Goal: Task Accomplishment & Management: Use online tool/utility

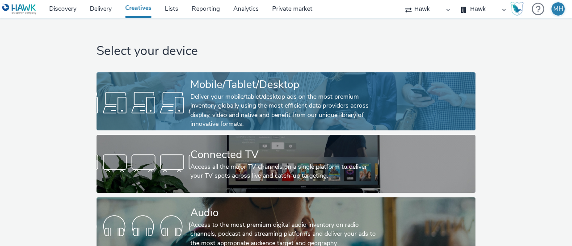
click at [237, 94] on div "Deliver your mobile/tablet/desktop ads on the most premium inventory globally u…" at bounding box center [284, 110] width 188 height 37
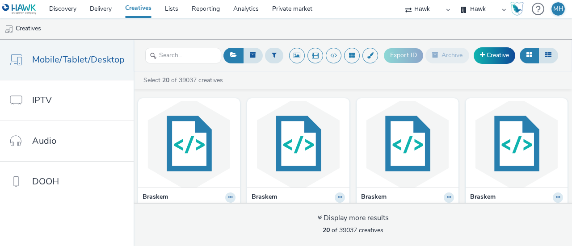
click at [152, 9] on link "Creatives" at bounding box center [138, 9] width 40 height 18
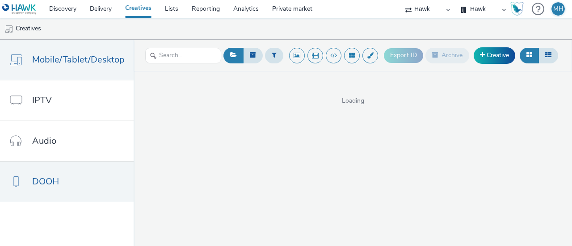
click at [88, 183] on link "DOOH" at bounding box center [67, 182] width 134 height 40
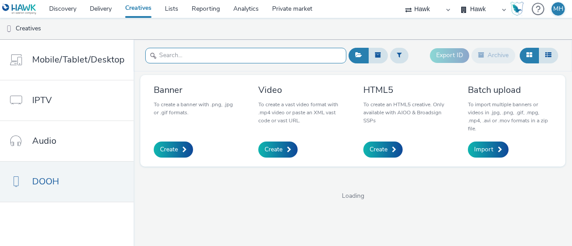
click at [190, 59] on input "text" at bounding box center [245, 56] width 201 height 16
type input "oak"
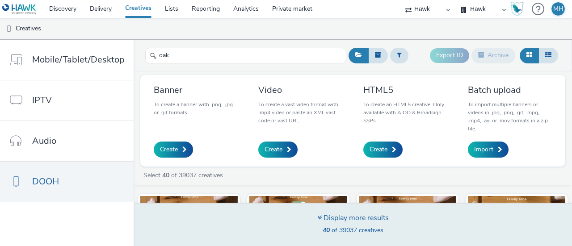
click at [319, 221] on div "Display more results" at bounding box center [352, 218] width 71 height 10
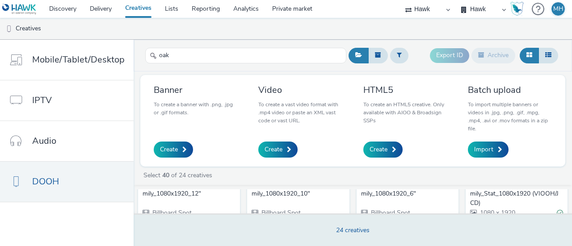
scroll to position [93, 0]
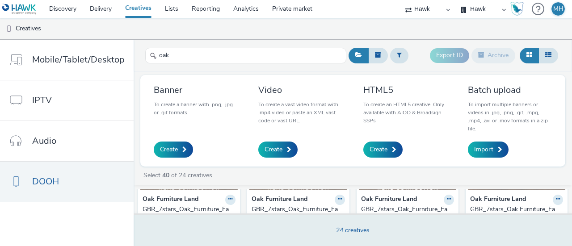
drag, startPoint x: 178, startPoint y: 200, endPoint x: 167, endPoint y: 204, distance: 11.6
click at [167, 205] on div "GBR_7stars_Oak_Furniture_Family_1080x1920_12"" at bounding box center [186, 214] width 89 height 18
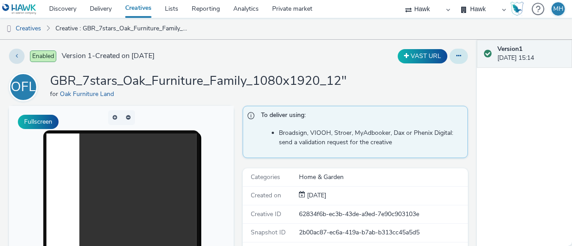
click at [450, 60] on button at bounding box center [458, 56] width 18 height 15
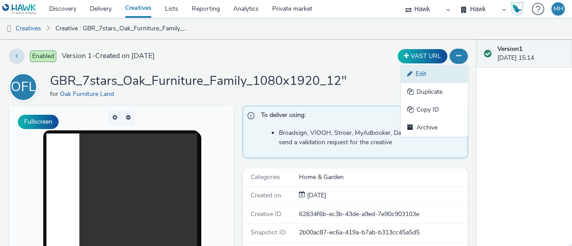
click at [440, 75] on link "Edit" at bounding box center [434, 74] width 67 height 18
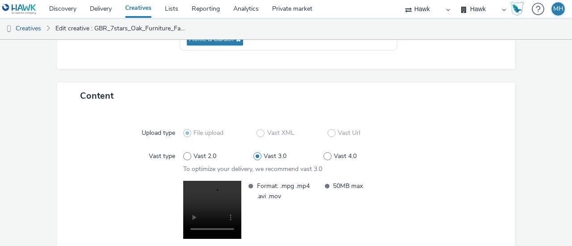
scroll to position [220, 0]
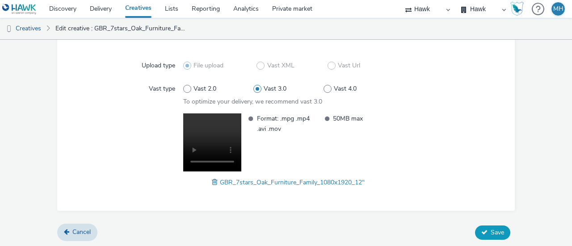
click at [490, 230] on span "Save" at bounding box center [496, 232] width 13 height 8
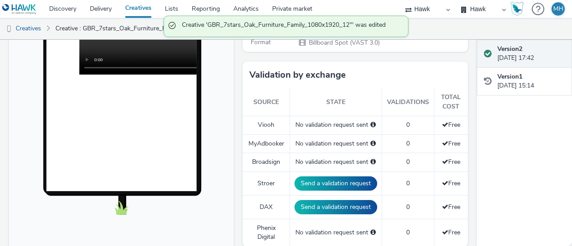
scroll to position [223, 0]
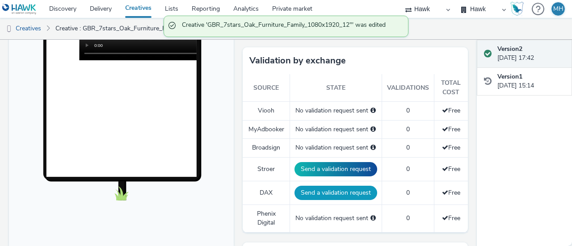
click at [348, 192] on button "Send a validation request" at bounding box center [335, 193] width 83 height 14
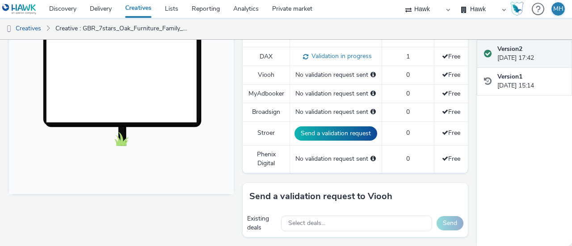
scroll to position [402, 0]
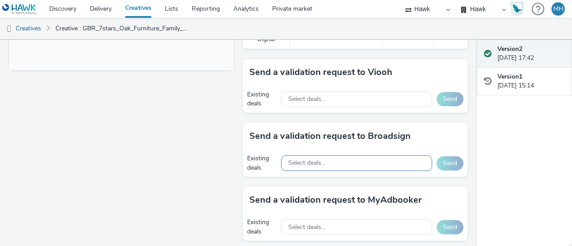
click at [360, 165] on div "Select deals..." at bounding box center [356, 163] width 151 height 16
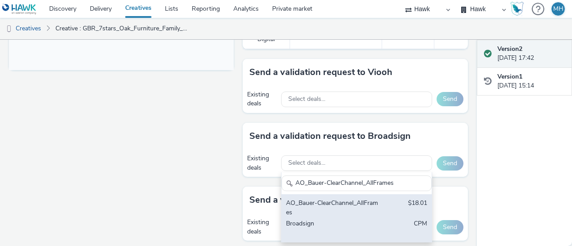
type input "AO_Bauer-ClearChannel_AllFrames"
click at [380, 205] on div "AO_Bauer-ClearChannel_AllFrames $18.01 Broadsign CPM" at bounding box center [356, 218] width 150 height 48
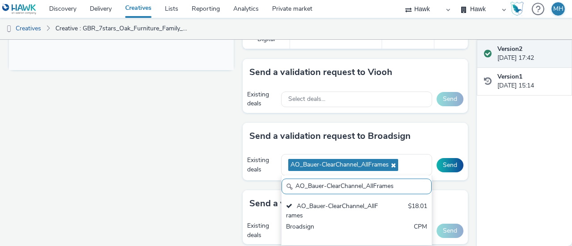
click at [434, 144] on div "Send a validation request to Broadsign" at bounding box center [354, 136] width 225 height 27
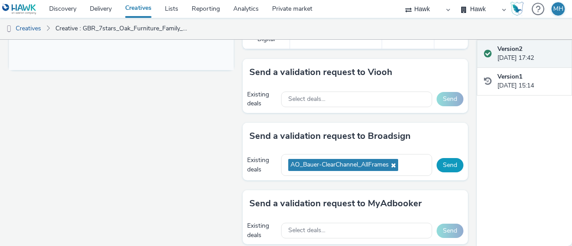
click at [446, 160] on button "Send" at bounding box center [449, 165] width 27 height 14
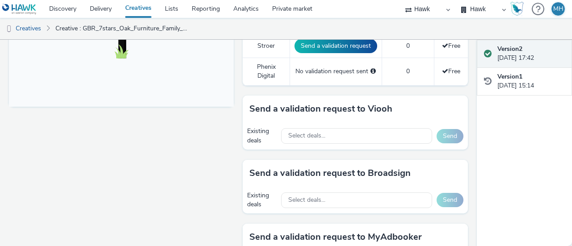
scroll to position [491, 0]
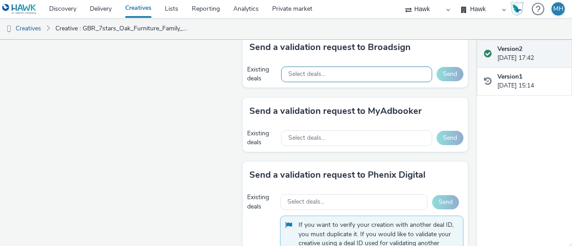
click at [327, 70] on div "Select deals..." at bounding box center [356, 75] width 151 height 16
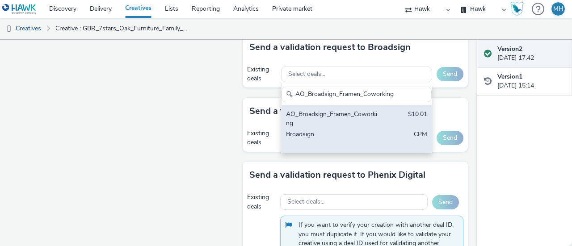
type input "AO_Broadsign_Framen_Coworking"
click at [338, 117] on div "AO_Broadsign_Framen_Coworking" at bounding box center [332, 119] width 92 height 18
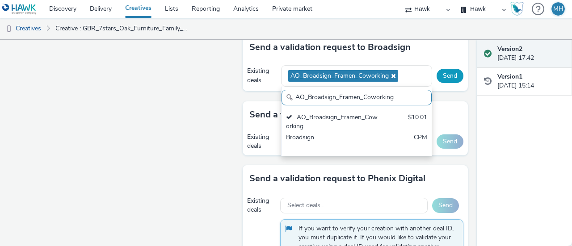
click at [452, 78] on button "Send" at bounding box center [449, 76] width 27 height 14
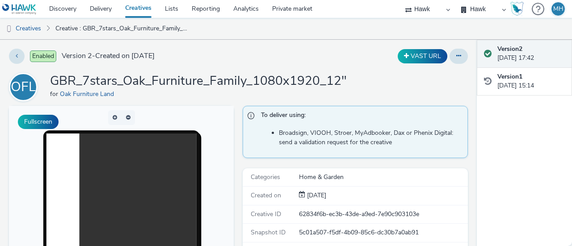
click at [135, 8] on link "Creatives" at bounding box center [138, 9] width 40 height 18
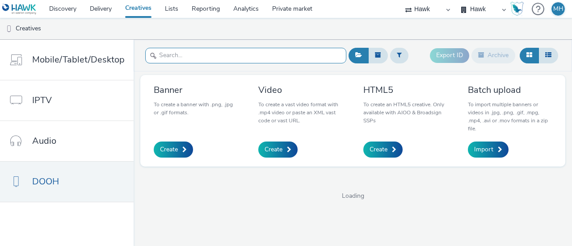
click at [172, 58] on input "text" at bounding box center [245, 56] width 201 height 16
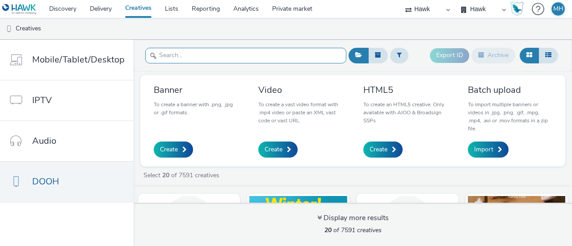
type input "v"
click at [178, 51] on input "text" at bounding box center [245, 56] width 201 height 16
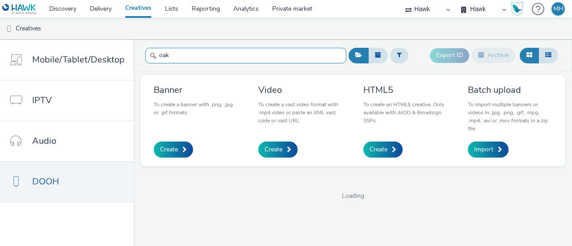
type input "oak"
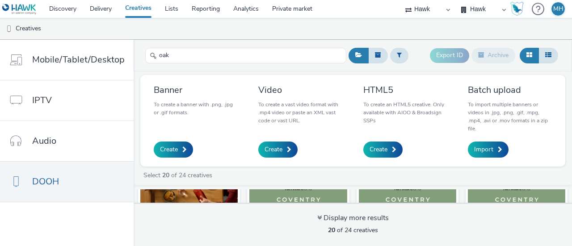
click at [570, 189] on div "Oak Furniture Land GBR_7stars_Oak_Furniture_Family_1080x1920_12" Billboard Spot…" at bounding box center [353, 195] width 438 height 13
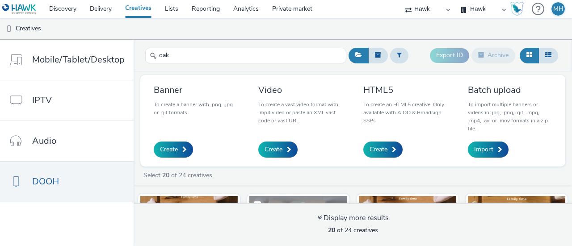
click at [280, 199] on label at bounding box center [297, 204] width 97 height 17
click at [311, 199] on label at bounding box center [297, 205] width 97 height 18
click at [311, 199] on label at bounding box center [297, 204] width 97 height 17
drag, startPoint x: 311, startPoint y: 199, endPoint x: 276, endPoint y: 202, distance: 34.5
click at [276, 202] on label at bounding box center [297, 205] width 97 height 18
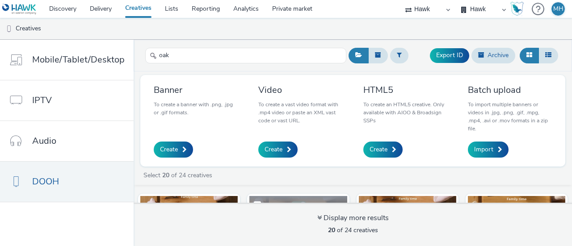
checkbox input "false"
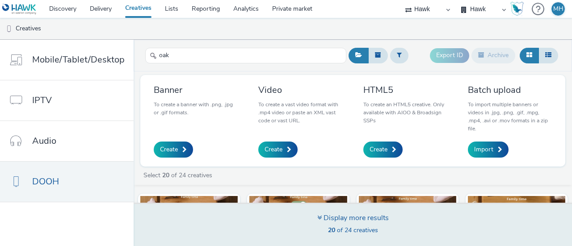
click at [340, 222] on div "Display more results" at bounding box center [352, 218] width 71 height 10
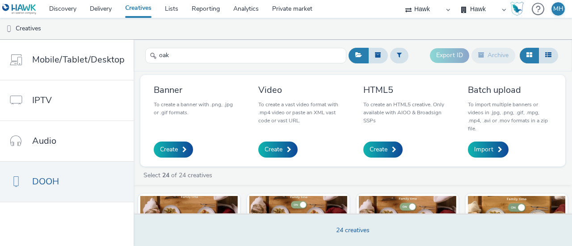
click at [318, 217] on div "24 creatives" at bounding box center [352, 229] width 444 height 33
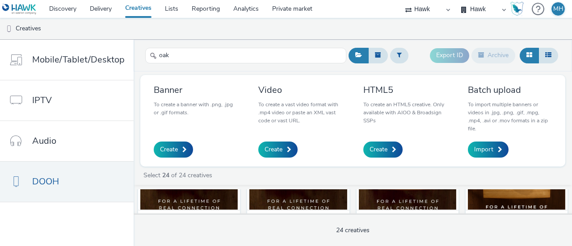
scroll to position [97, 0]
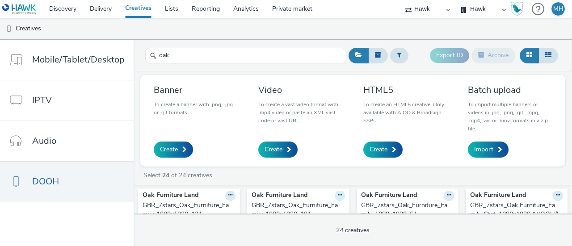
click at [334, 194] on button at bounding box center [339, 196] width 10 height 10
click at [318, 209] on link "Edit" at bounding box center [311, 211] width 67 height 18
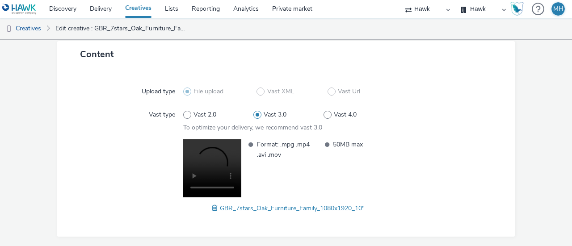
scroll to position [220, 0]
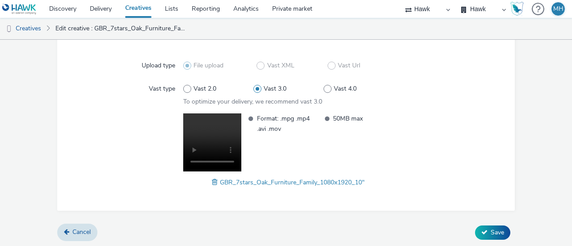
click at [487, 225] on div "Cancel Save" at bounding box center [285, 233] width 457 height 16
click at [495, 231] on span "Save" at bounding box center [496, 232] width 13 height 8
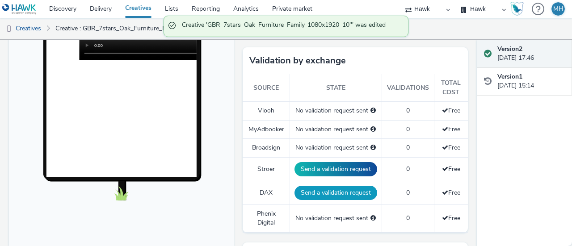
click at [348, 186] on button "Send a validation request" at bounding box center [335, 193] width 83 height 14
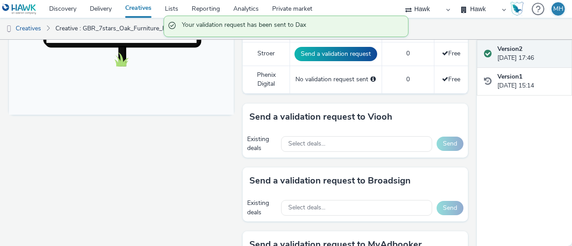
scroll to position [402, 0]
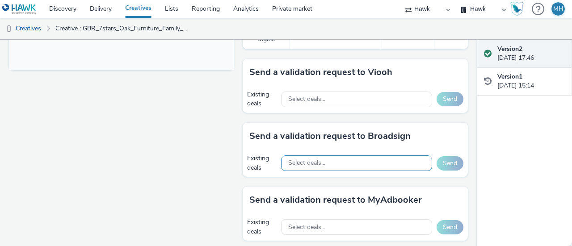
click at [359, 163] on div "Select deals..." at bounding box center [356, 163] width 151 height 16
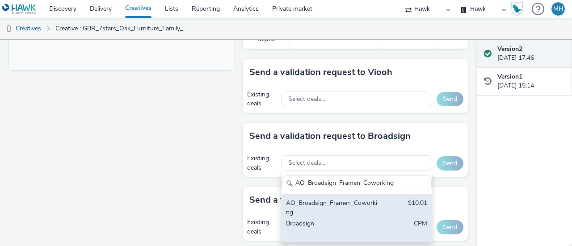
type input "AO_Broadsign_Framen_Coworking"
click at [346, 203] on div "AO_Broadsign_Framen_Coworking" at bounding box center [332, 208] width 92 height 18
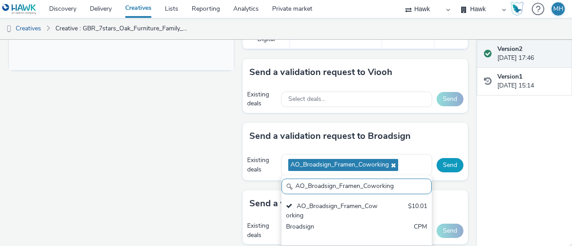
click at [441, 162] on button "Send" at bounding box center [449, 165] width 27 height 14
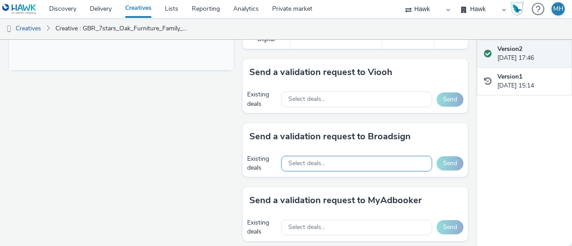
click at [361, 159] on div "Select deals..." at bounding box center [356, 164] width 151 height 16
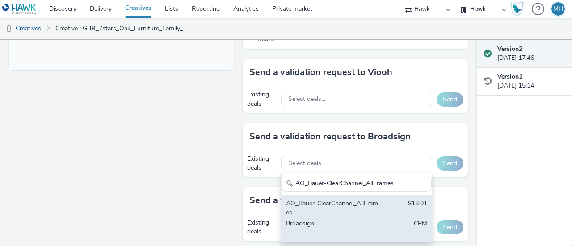
type input "AO_Bauer-ClearChannel_AllFrames"
click at [347, 214] on div "AO_Bauer-ClearChannel_AllFrames" at bounding box center [332, 208] width 92 height 18
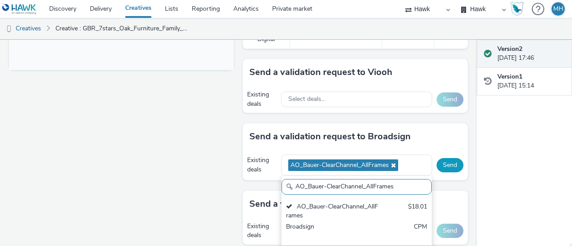
click at [439, 158] on button "Send" at bounding box center [449, 165] width 27 height 14
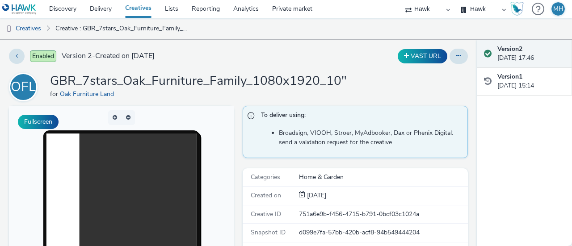
click at [132, 8] on link "Creatives" at bounding box center [138, 9] width 40 height 18
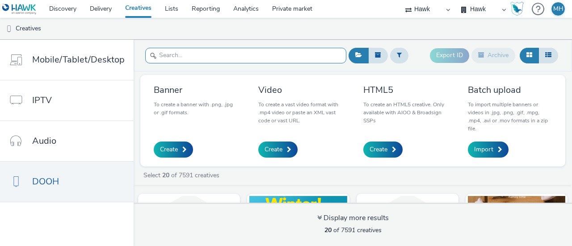
click at [273, 52] on input "text" at bounding box center [245, 56] width 201 height 16
click at [215, 50] on input "text" at bounding box center [245, 56] width 201 height 16
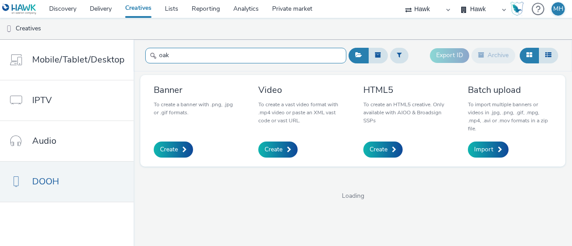
type input "oak"
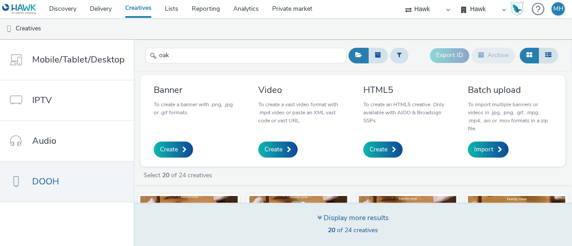
click at [349, 234] on span "20 of 24 creatives" at bounding box center [353, 230] width 50 height 8
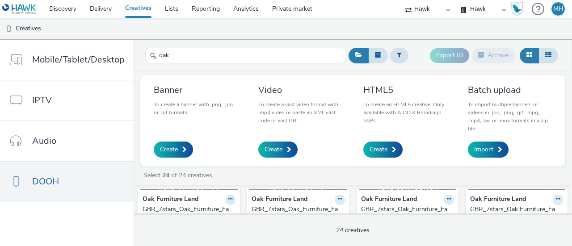
scroll to position [118, 0]
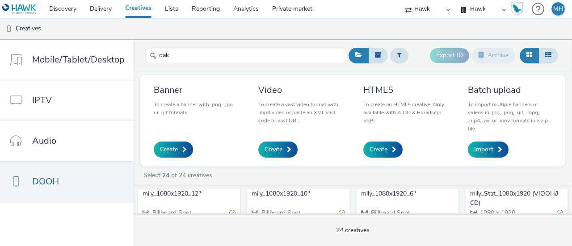
click at [402, 193] on div "GBR_7stars_Oak_Furniture_Family_1080x1920_6"" at bounding box center [405, 189] width 89 height 18
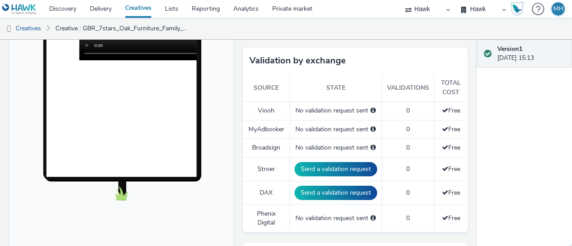
scroll to position [268, 0]
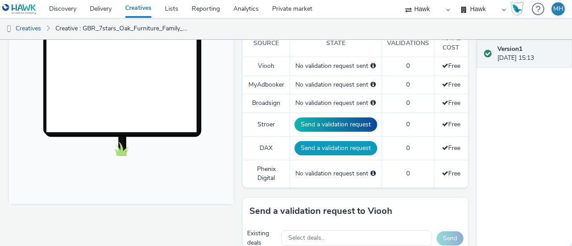
click at [324, 146] on button "Send a validation request" at bounding box center [335, 148] width 83 height 14
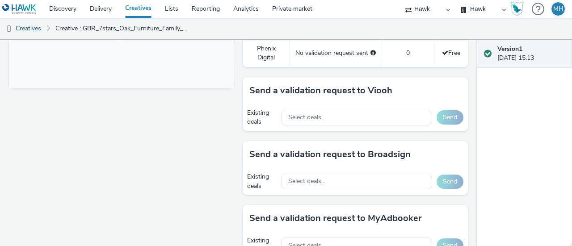
scroll to position [402, 0]
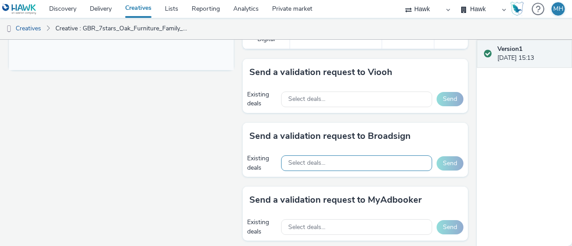
click at [353, 155] on div "Select deals..." at bounding box center [356, 163] width 151 height 16
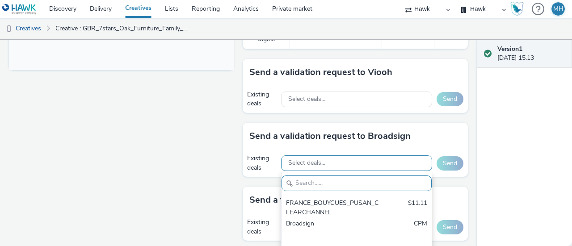
paste input "AO_Bauer-ClearChannel_AllFrames"
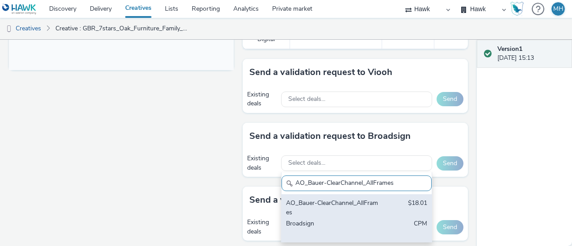
type input "AO_Bauer-ClearChannel_AllFrames"
click at [328, 212] on div "AO_Bauer-ClearChannel_AllFrames" at bounding box center [332, 208] width 92 height 18
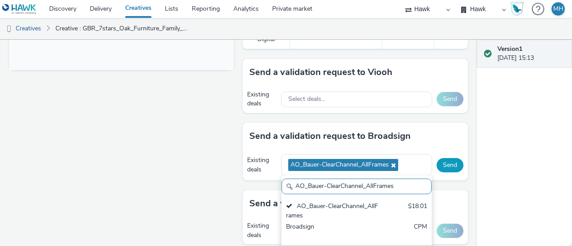
click at [441, 169] on button "Send" at bounding box center [449, 165] width 27 height 14
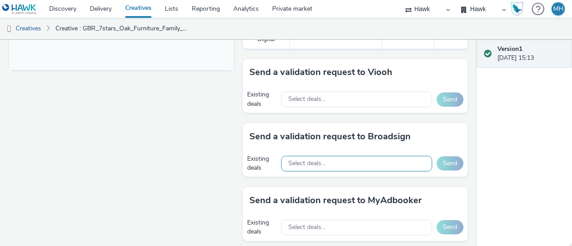
click at [339, 156] on div "Select deals..." at bounding box center [356, 164] width 151 height 16
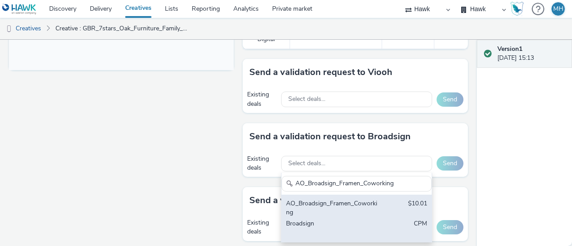
type input "AO_Broadsign_Framen_Coworking"
click at [350, 206] on div "AO_Broadsign_Framen_Coworking" at bounding box center [332, 208] width 92 height 18
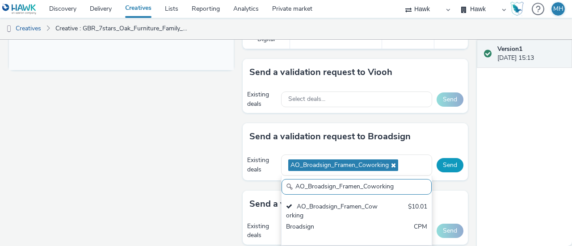
click at [442, 167] on button "Send" at bounding box center [449, 165] width 27 height 14
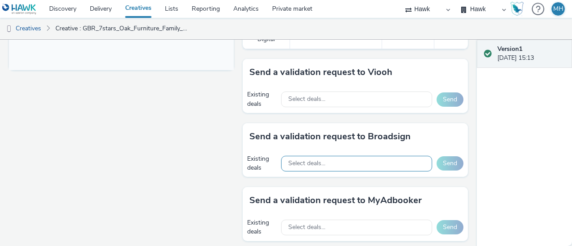
click at [348, 166] on div "Select deals..." at bounding box center [356, 164] width 151 height 16
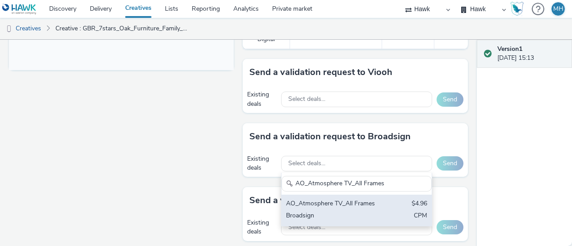
type input "AO_Atmosphere TV_All Frames"
click at [392, 205] on div "AO_Atmosphere TV_All Frames $4.96 Broadsign CPM" at bounding box center [356, 210] width 150 height 31
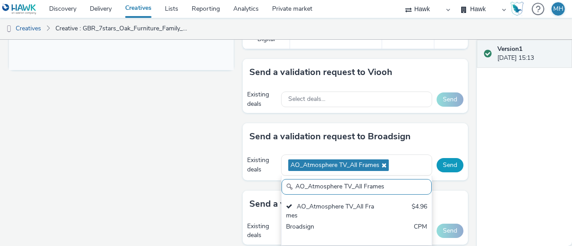
click at [444, 166] on button "Send" at bounding box center [449, 165] width 27 height 14
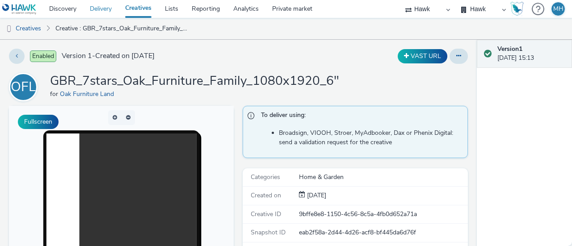
click at [107, 7] on link "Delivery" at bounding box center [100, 9] width 35 height 18
